Goal: Transaction & Acquisition: Download file/media

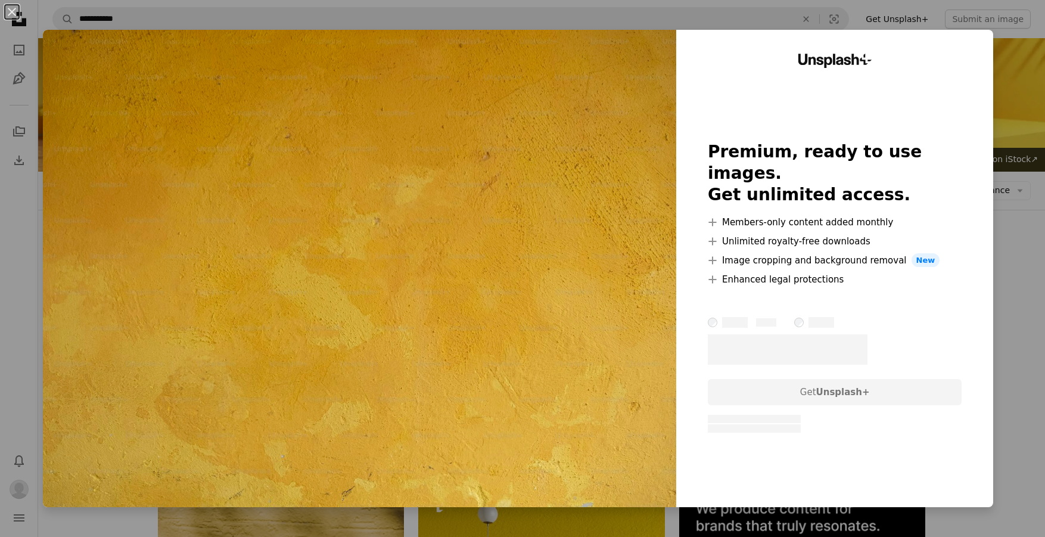
scroll to position [627, 0]
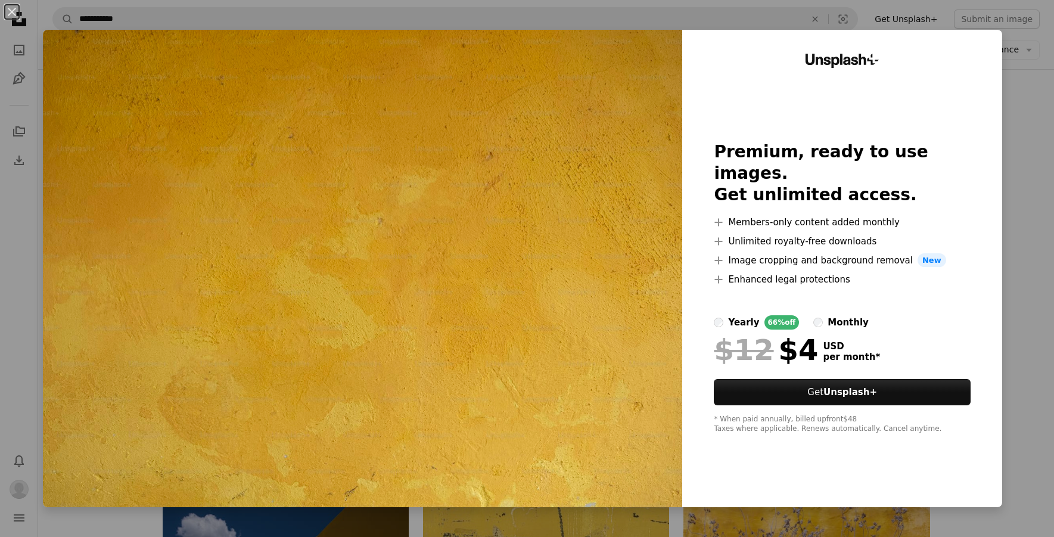
click at [1007, 129] on div "An X shape Unsplash+ Premium, ready to use images. Get unlimited access. A plus…" at bounding box center [527, 268] width 1054 height 537
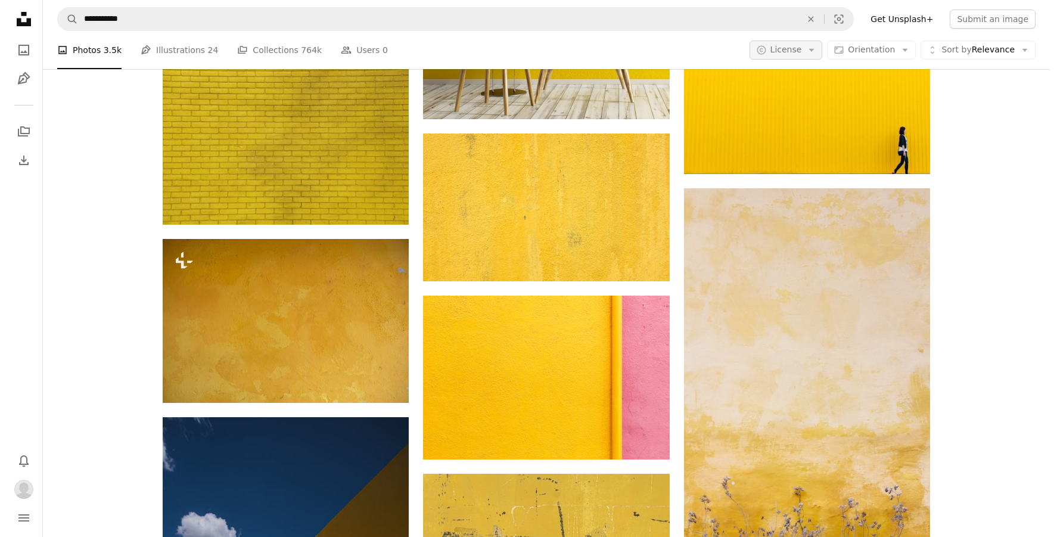
scroll to position [627, 0]
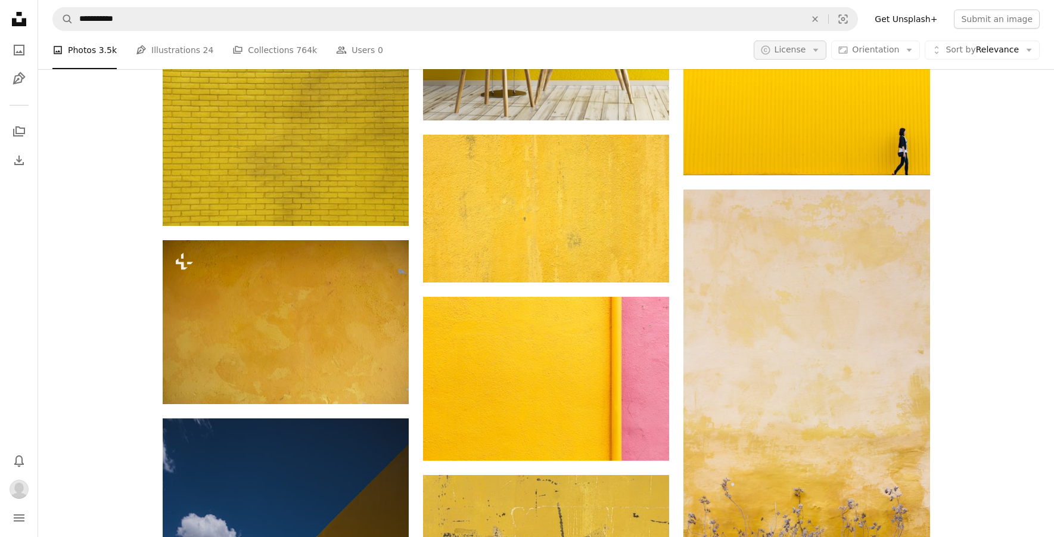
click at [787, 48] on span "License" at bounding box center [790, 50] width 32 height 10
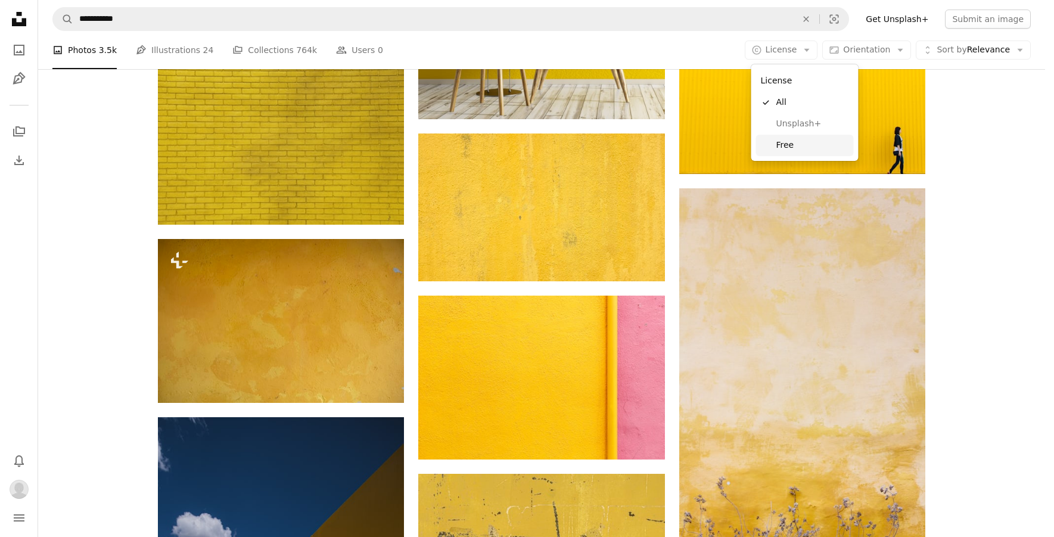
click at [805, 144] on span "Free" at bounding box center [812, 145] width 73 height 12
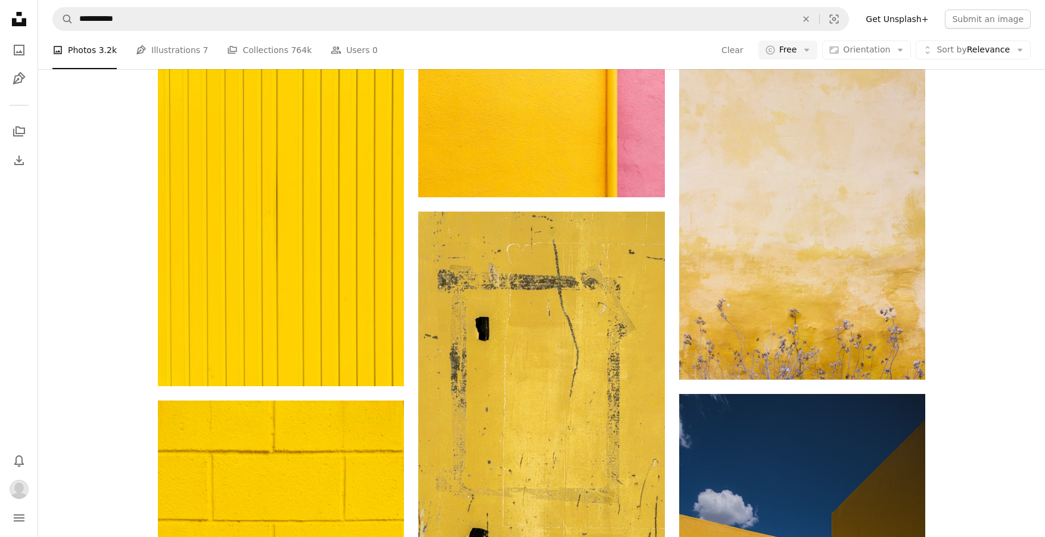
scroll to position [1130, 0]
